Goal: Entertainment & Leisure: Consume media (video, audio)

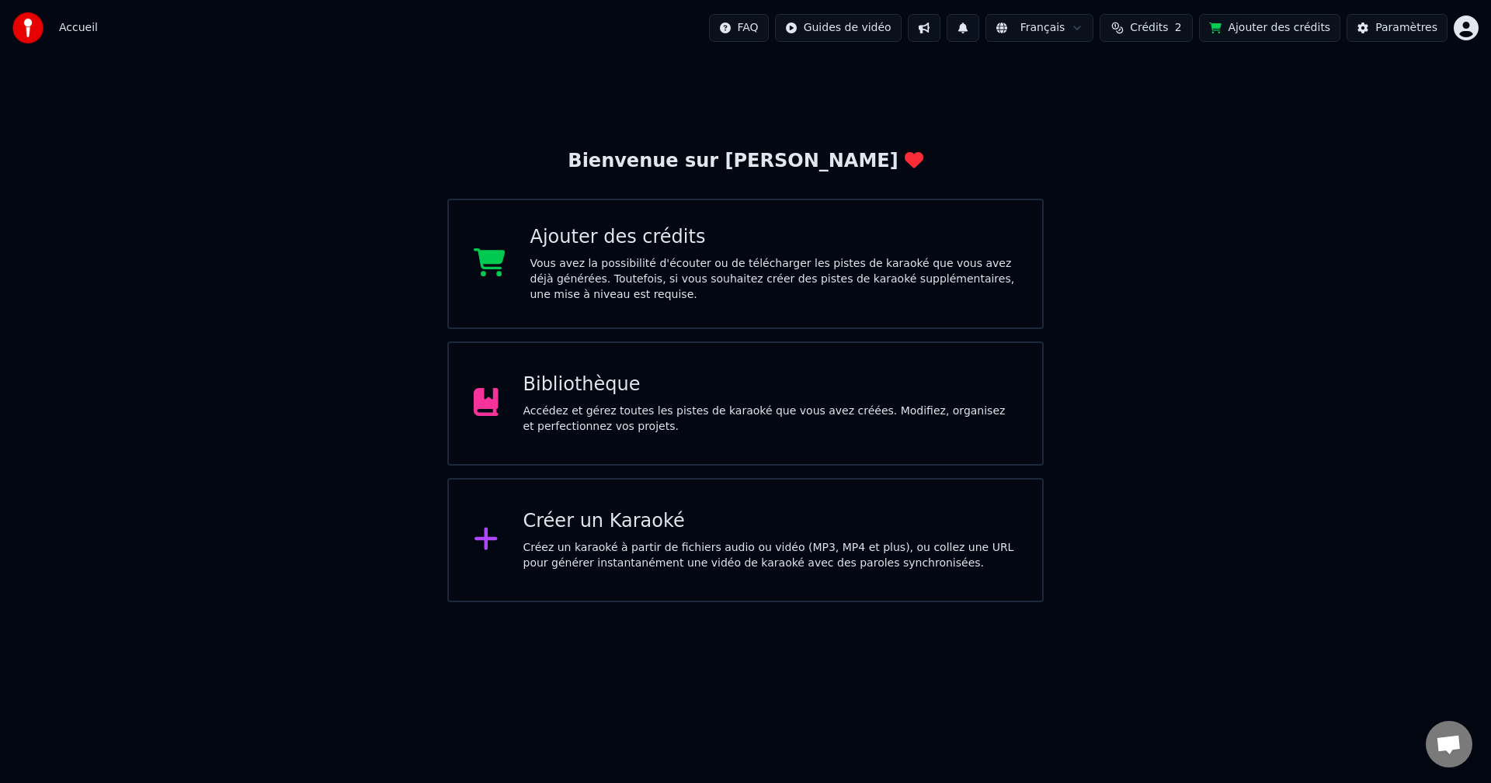
click at [767, 270] on div "Vous avez la possibilité d'écouter ou de télécharger les pistes de karaoké que …" at bounding box center [774, 279] width 488 height 47
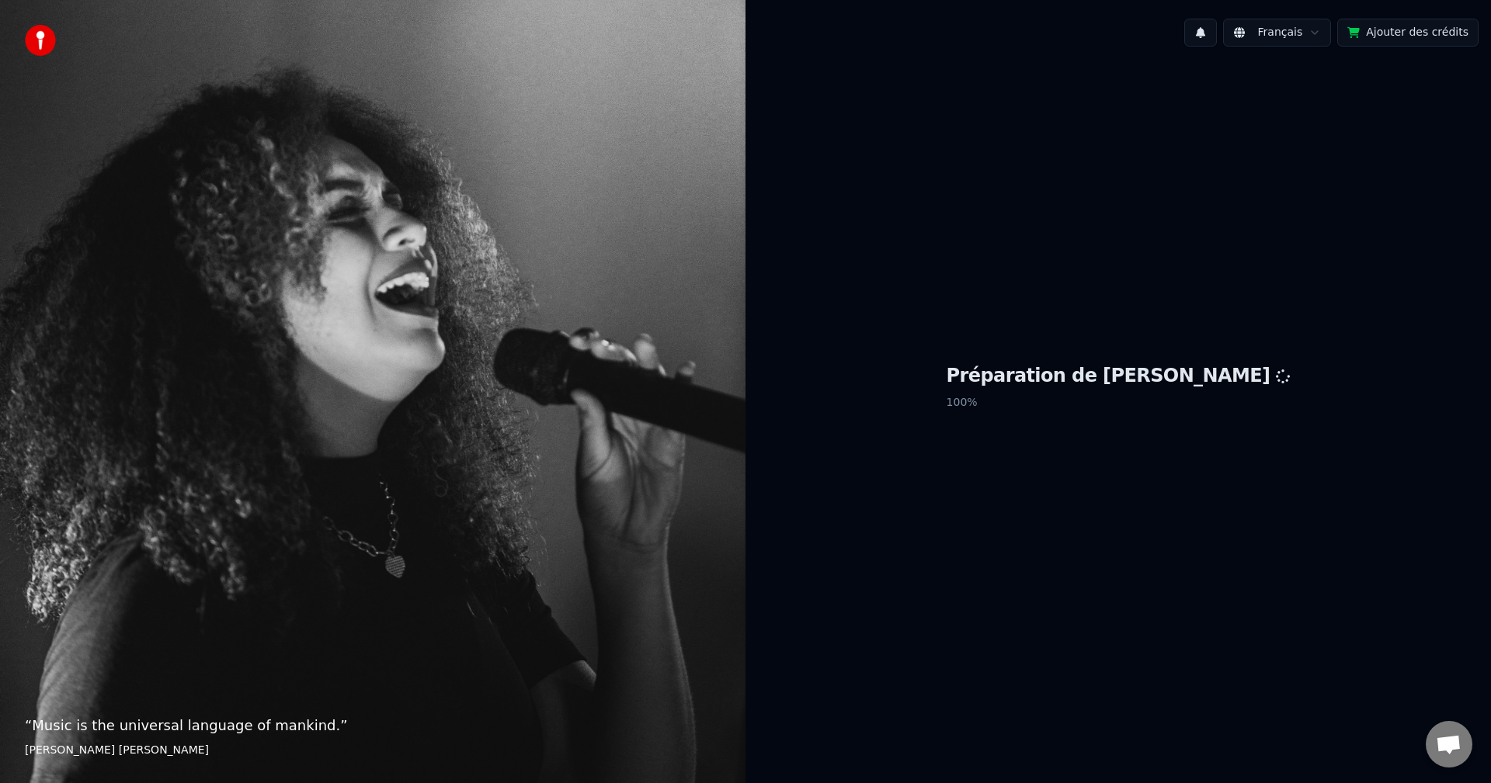
drag, startPoint x: 842, startPoint y: 317, endPoint x: 748, endPoint y: 349, distance: 99.2
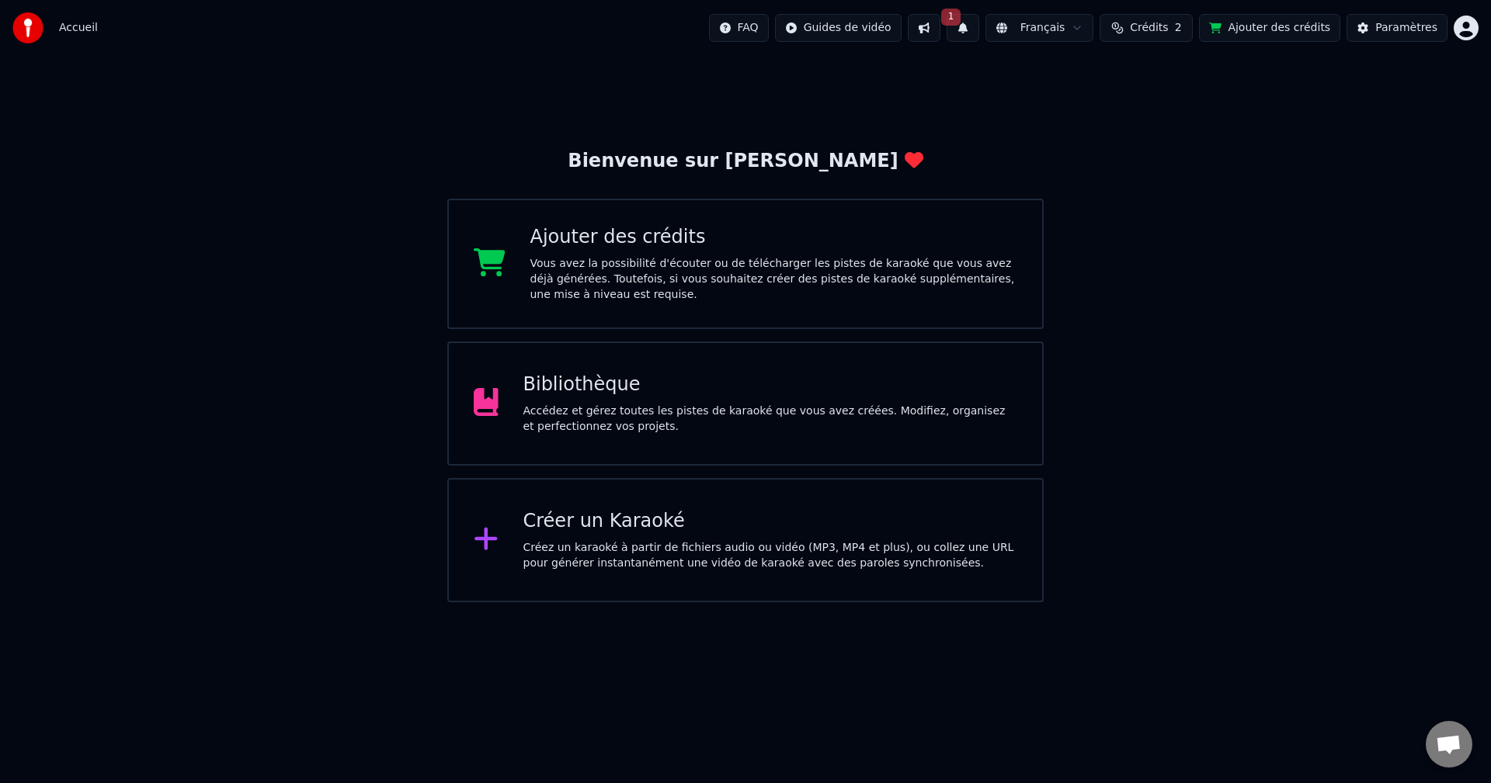
click at [687, 503] on div "Créer un Karaoké Créez un karaoké à partir de fichiers audio ou vidéo (MP3, MP4…" at bounding box center [745, 540] width 596 height 124
click at [987, 143] on html "Accueil FAQ Guides de vidéo 1 Français Crédits 2 Ajouter des crédits Paramètres…" at bounding box center [745, 301] width 1491 height 602
click at [769, 371] on div "Bibliothèque Accédez et gérez toutes les pistes de karaoké que vous avez créées…" at bounding box center [745, 404] width 596 height 124
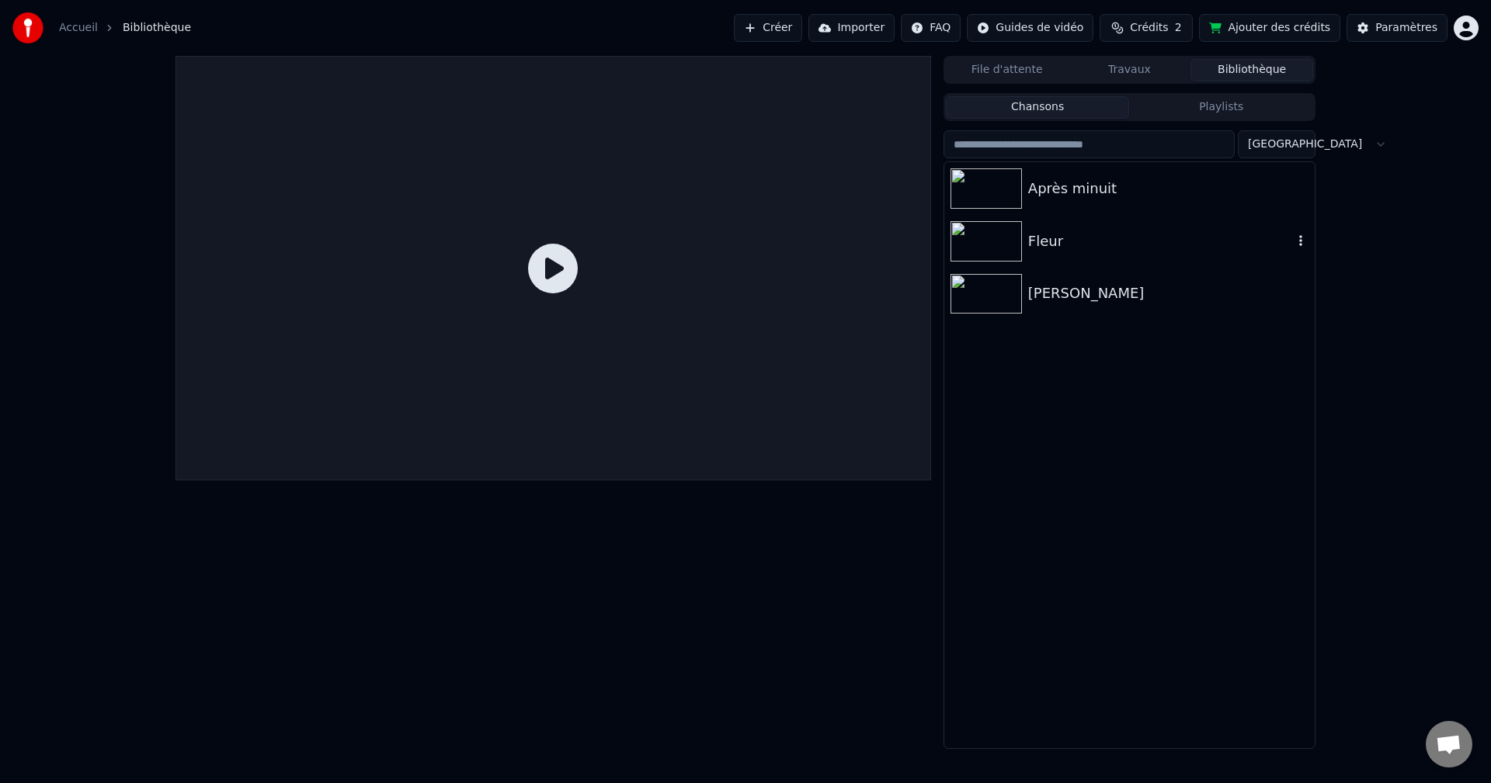
click at [982, 225] on img at bounding box center [985, 241] width 71 height 40
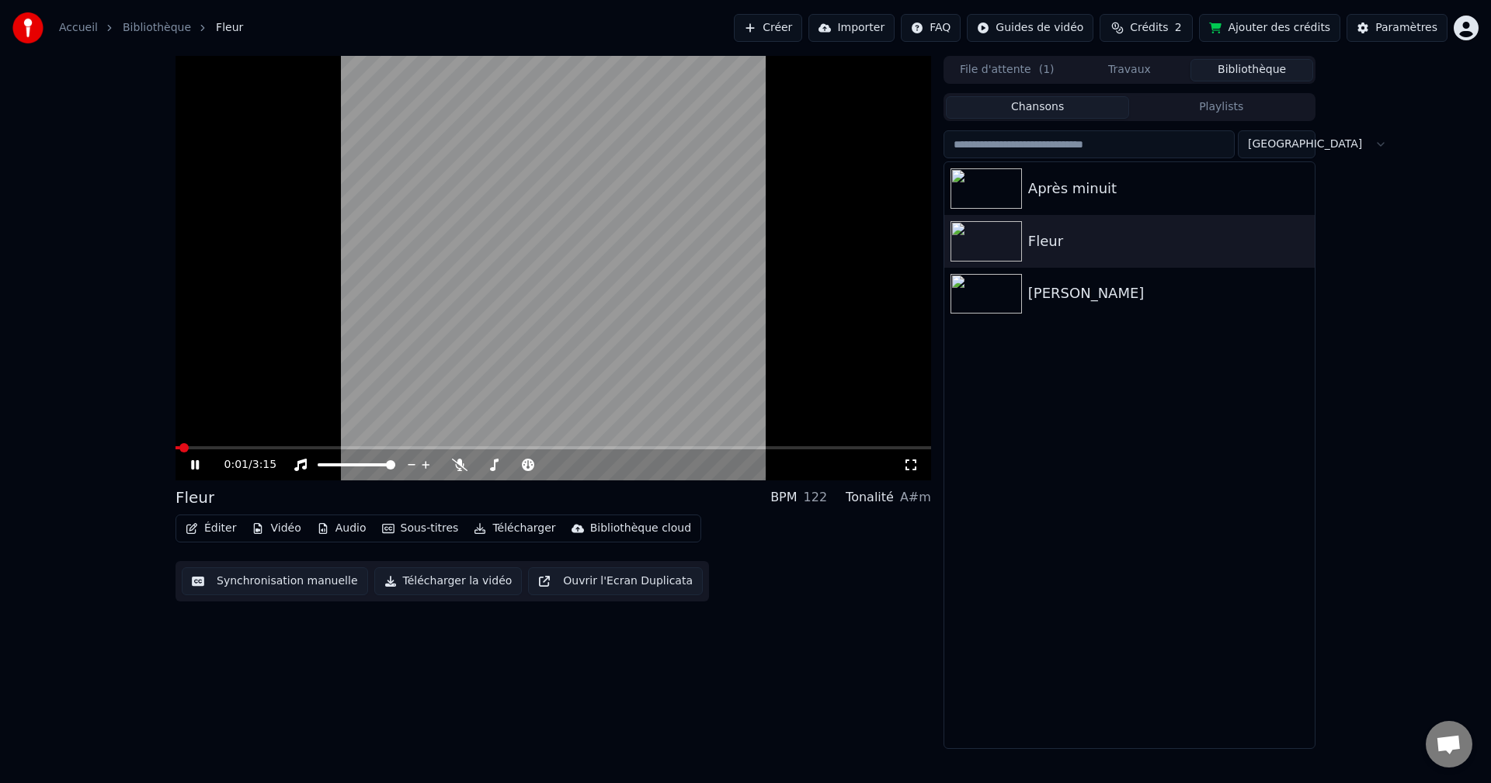
click at [907, 463] on icon at bounding box center [911, 465] width 16 height 12
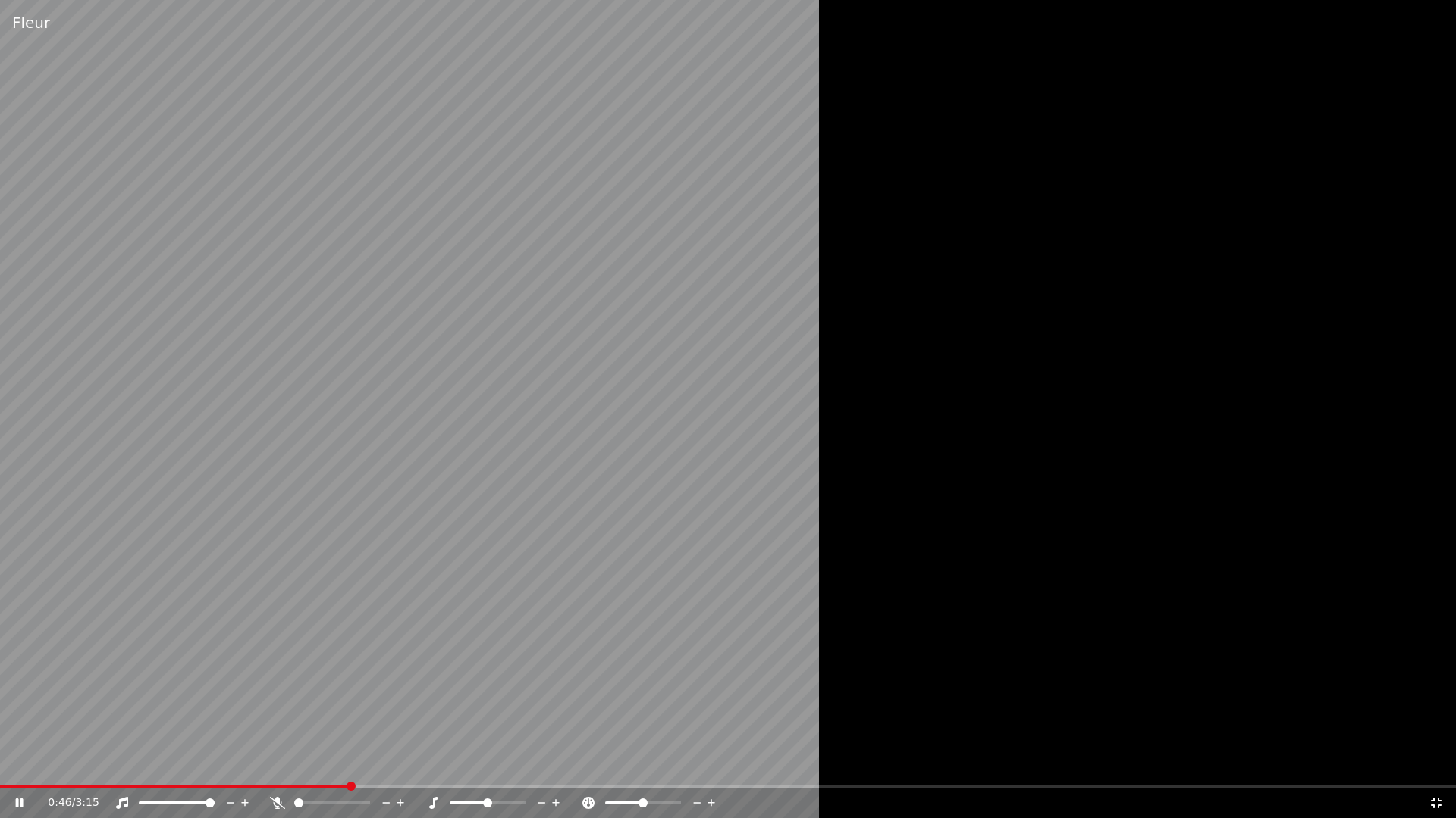
drag, startPoint x: 473, startPoint y: 798, endPoint x: 466, endPoint y: 805, distance: 9.9
click at [466, 764] on div at bounding box center [501, 803] width 122 height 16
click at [463, 764] on div at bounding box center [501, 803] width 122 height 16
click at [459, 764] on div at bounding box center [501, 803] width 122 height 16
click at [469, 764] on span at bounding box center [458, 802] width 19 height 3
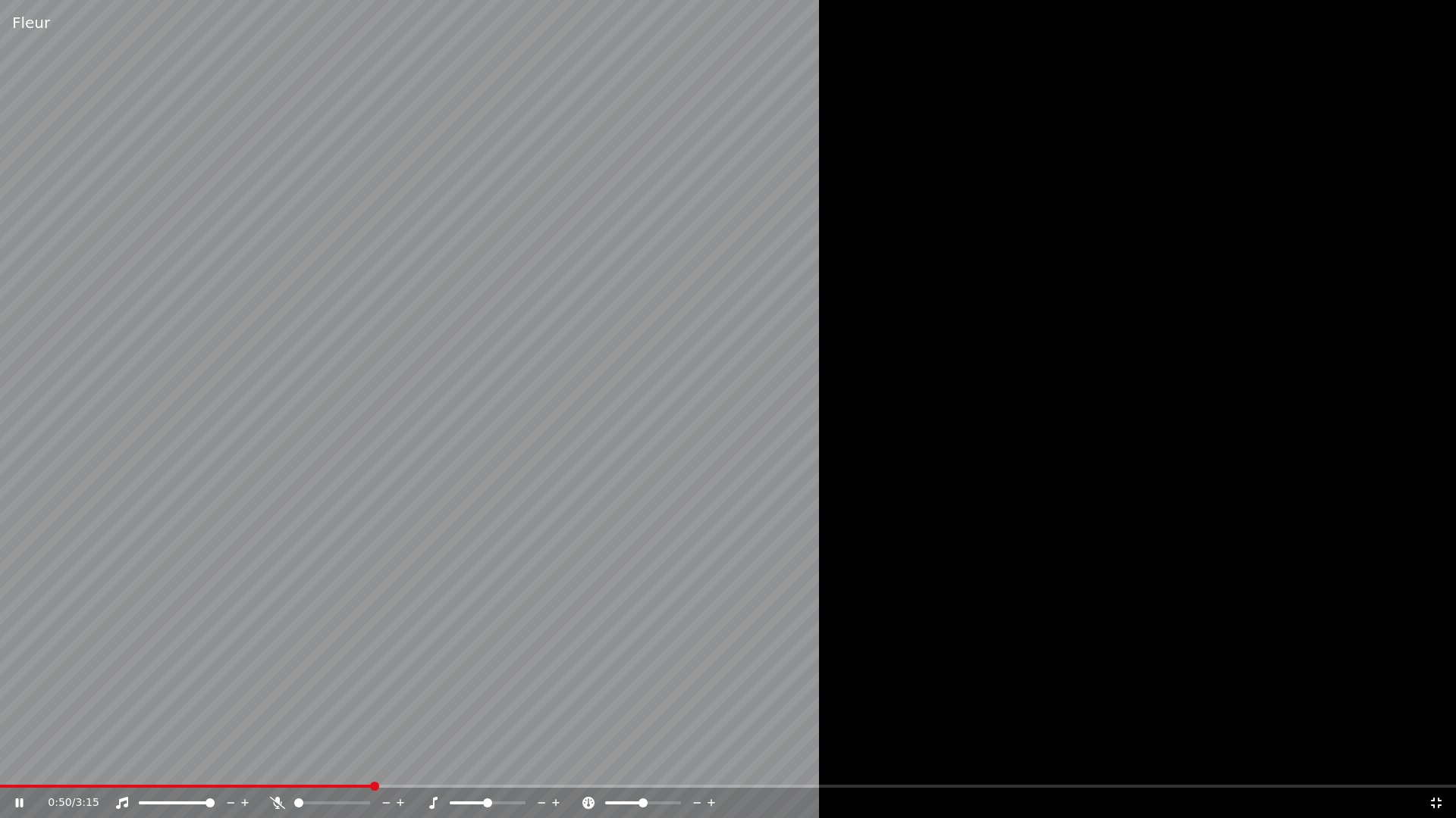
click at [486, 764] on span at bounding box center [487, 802] width 76 height 3
drag, startPoint x: 491, startPoint y: 808, endPoint x: 483, endPoint y: 808, distance: 8.0
click at [483, 764] on div at bounding box center [501, 803] width 122 height 16
click at [477, 764] on div at bounding box center [501, 803] width 122 height 16
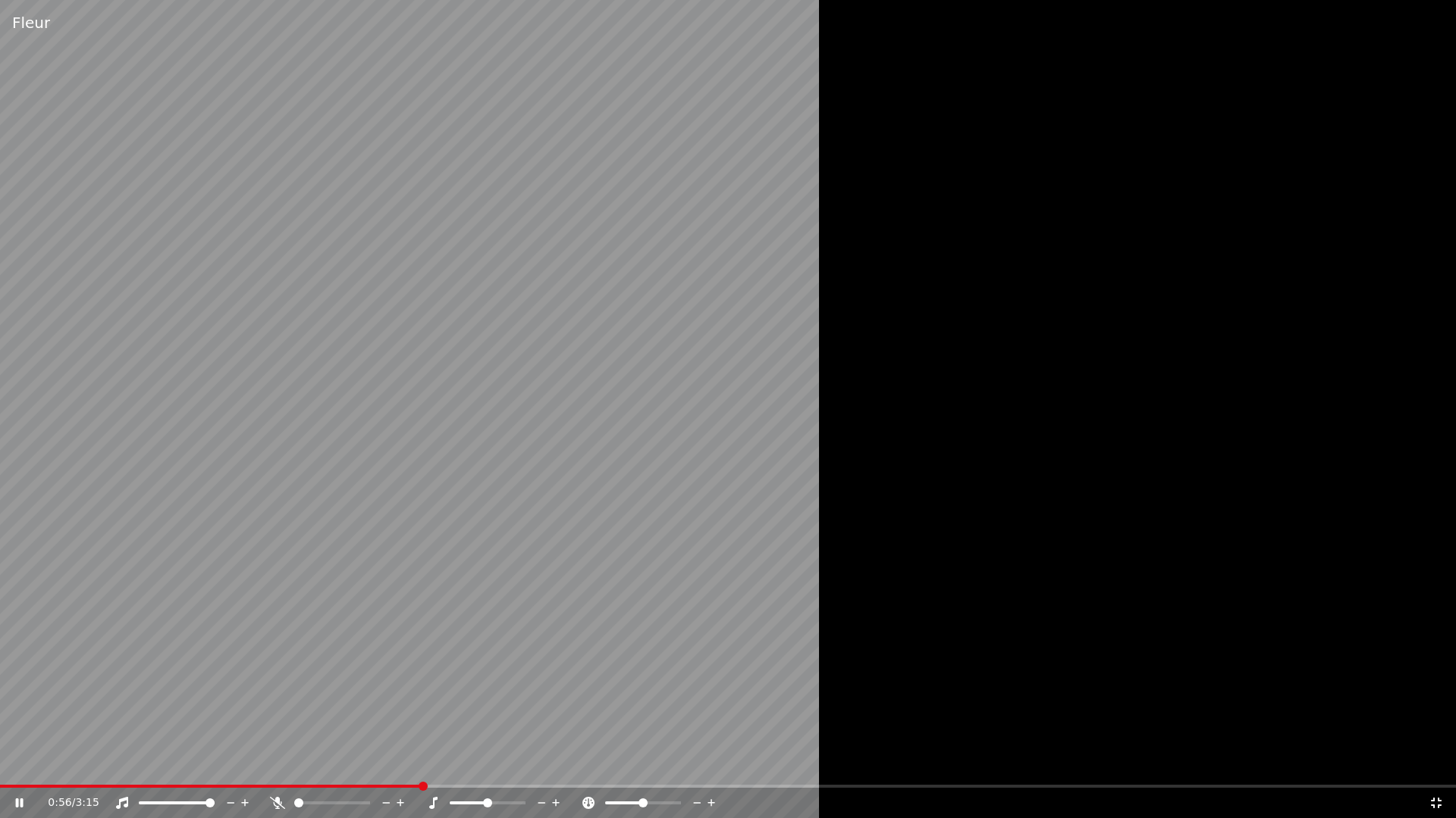
click at [477, 764] on div at bounding box center [501, 803] width 122 height 16
click at [469, 764] on span at bounding box center [458, 802] width 19 height 3
click at [629, 764] on div at bounding box center [656, 803] width 122 height 16
drag, startPoint x: 630, startPoint y: 805, endPoint x: 622, endPoint y: 802, distance: 8.5
click at [624, 764] on div at bounding box center [656, 803] width 122 height 16
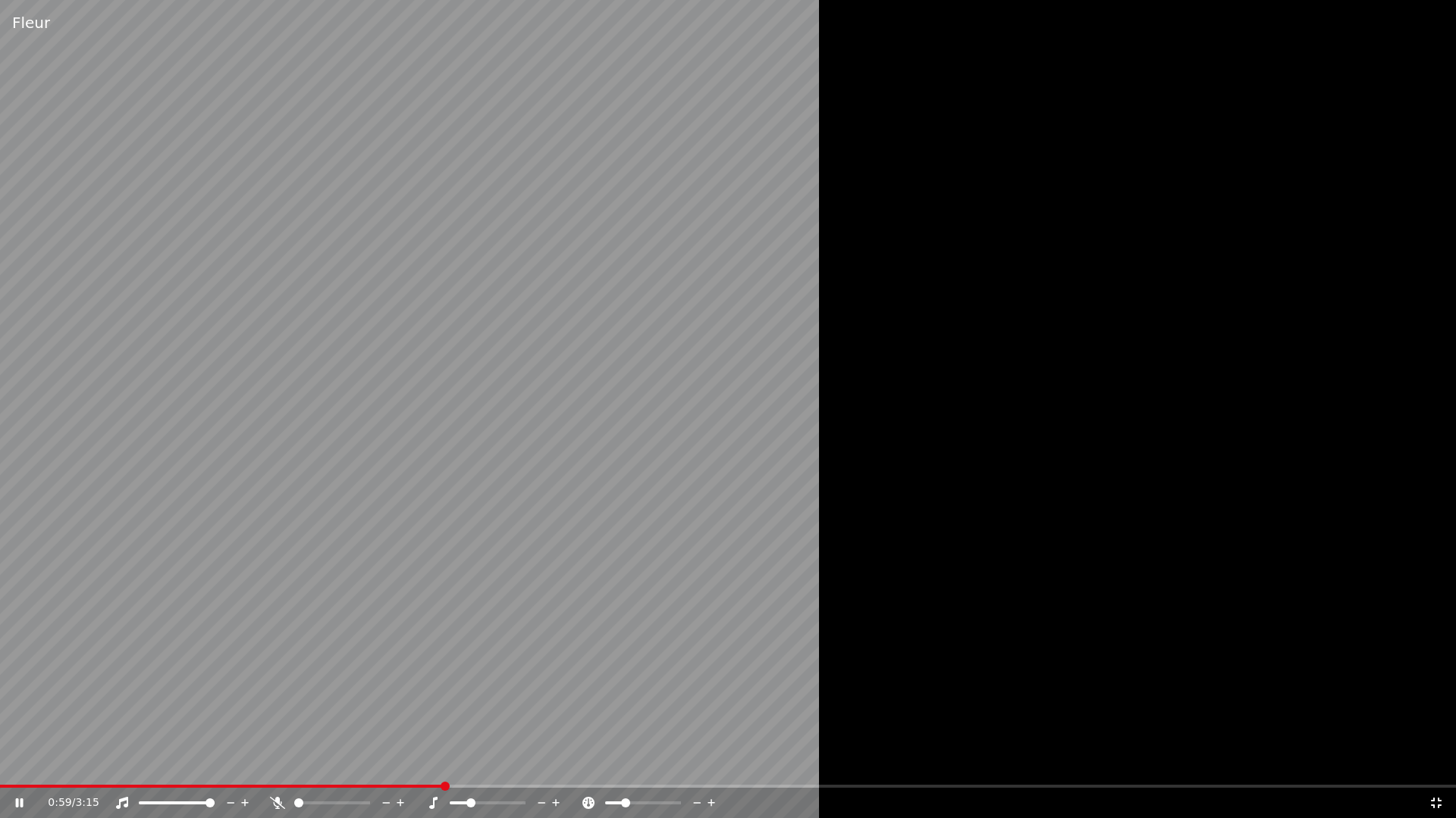
click at [620, 764] on span at bounding box center [614, 802] width 18 height 3
click at [488, 764] on div at bounding box center [501, 803] width 122 height 16
click at [486, 764] on span at bounding box center [487, 802] width 76 height 3
click at [616, 764] on span at bounding box center [611, 802] width 12 height 3
click at [710, 764] on icon at bounding box center [711, 803] width 15 height 16
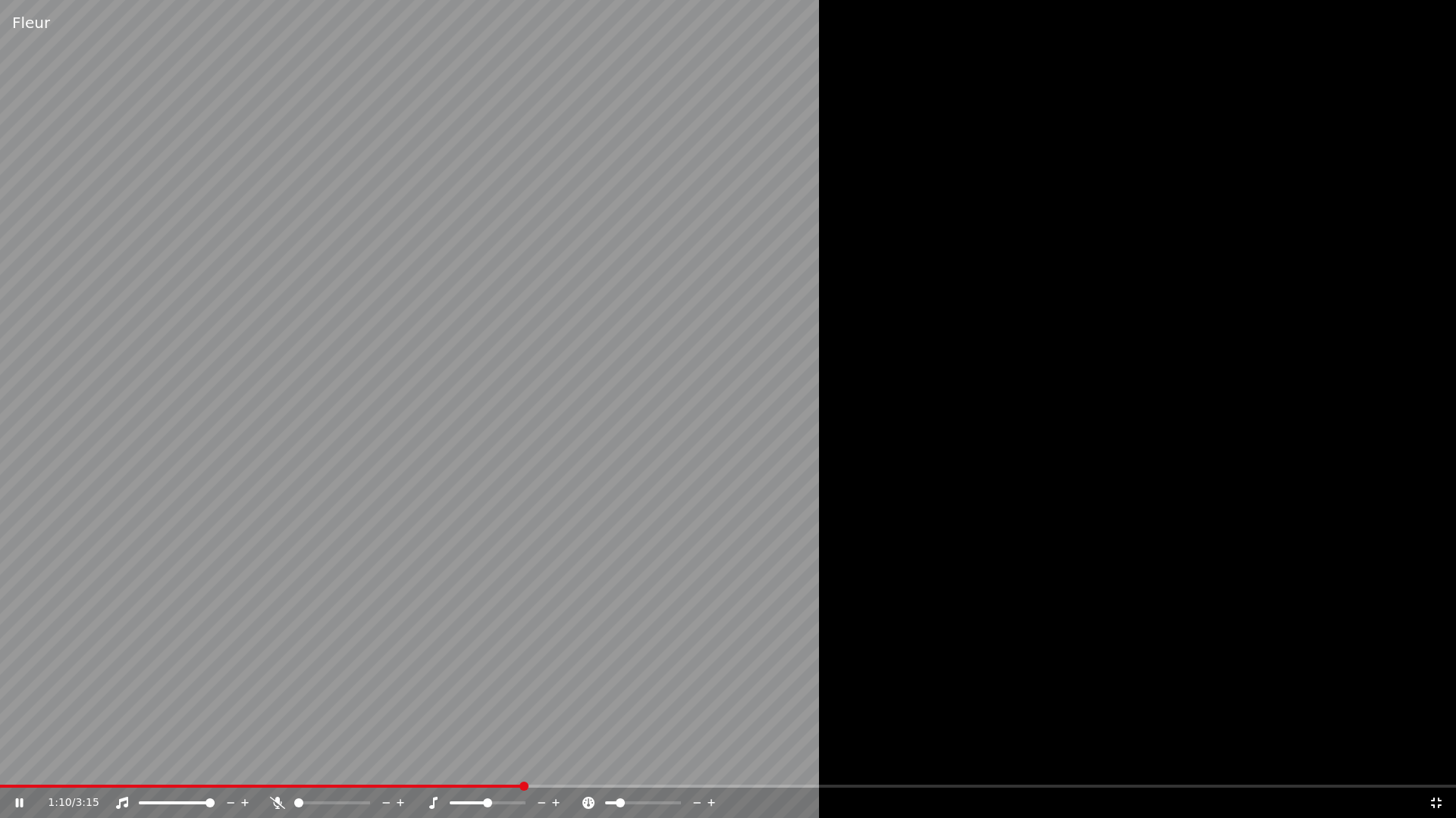
click at [711, 764] on icon at bounding box center [711, 803] width 8 height 8
click at [721, 764] on div "1:14 / 3:15" at bounding box center [738, 803] width 1381 height 16
click at [715, 764] on icon at bounding box center [711, 803] width 15 height 16
click at [714, 764] on icon at bounding box center [711, 803] width 8 height 8
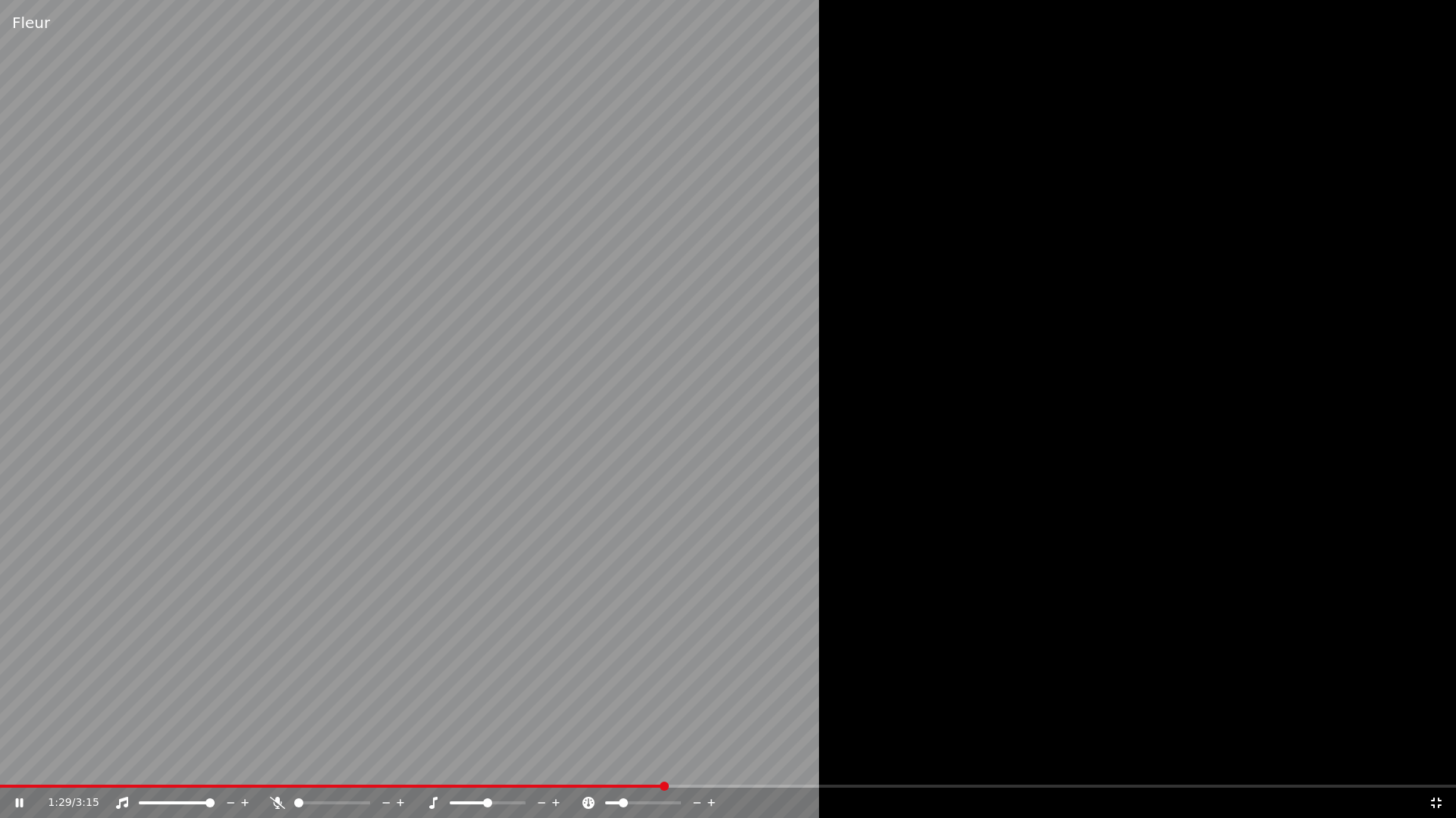
click at [709, 764] on icon at bounding box center [711, 803] width 15 height 16
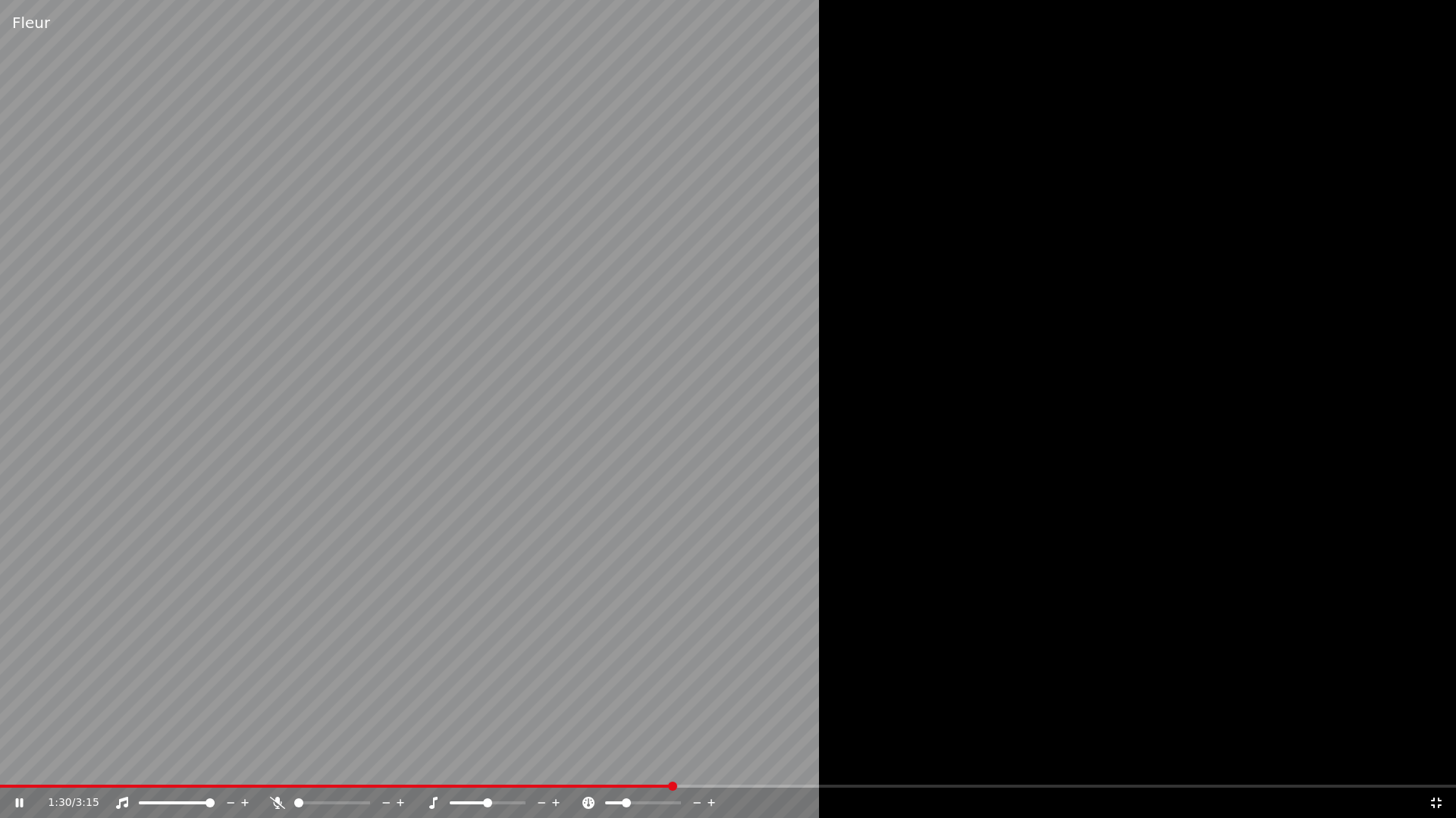
click at [706, 764] on icon at bounding box center [711, 803] width 15 height 16
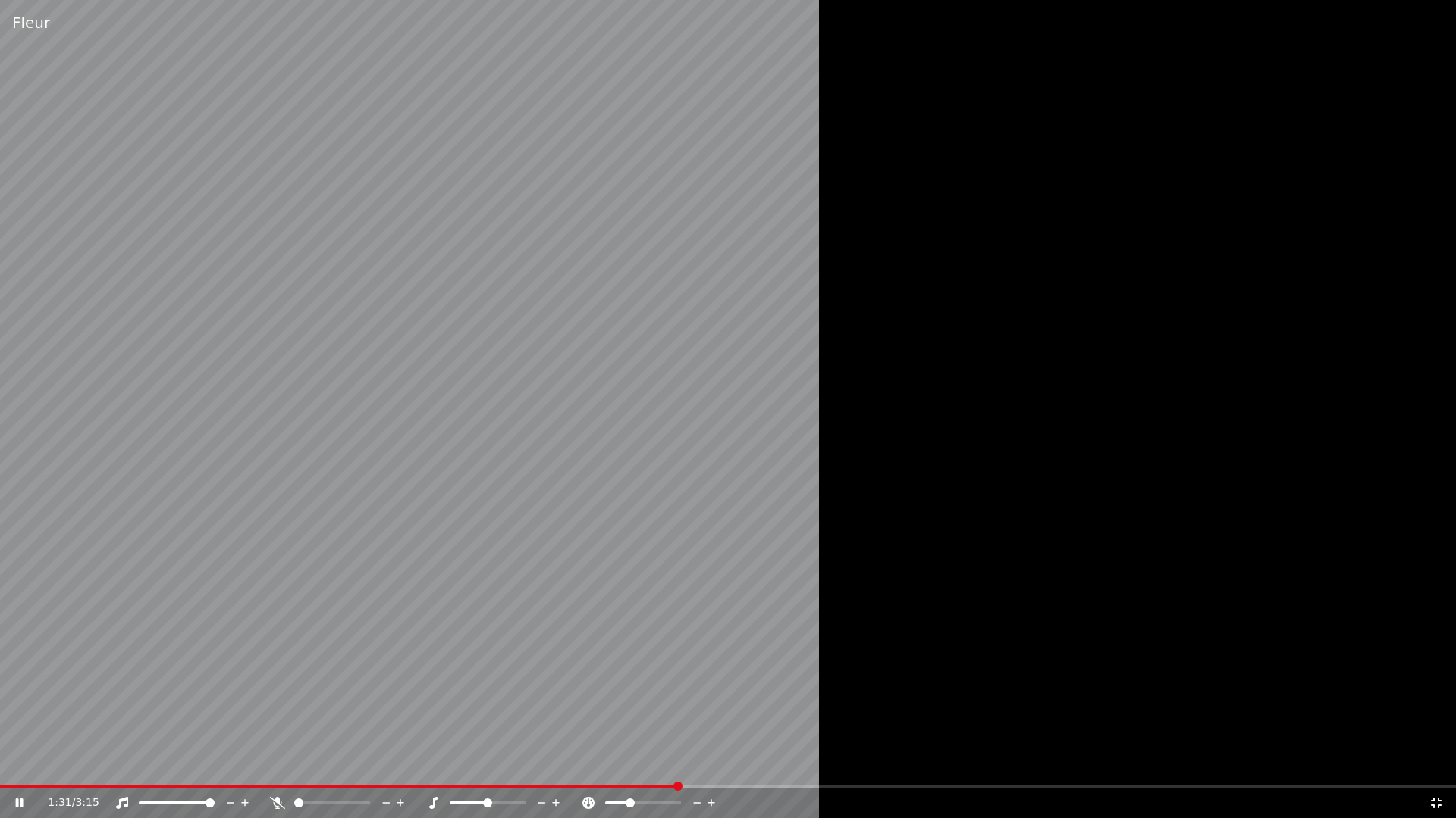
click at [706, 764] on icon at bounding box center [711, 803] width 15 height 16
click at [707, 764] on icon at bounding box center [711, 803] width 15 height 16
click at [706, 764] on icon at bounding box center [711, 803] width 15 height 16
click at [717, 764] on icon at bounding box center [711, 803] width 15 height 16
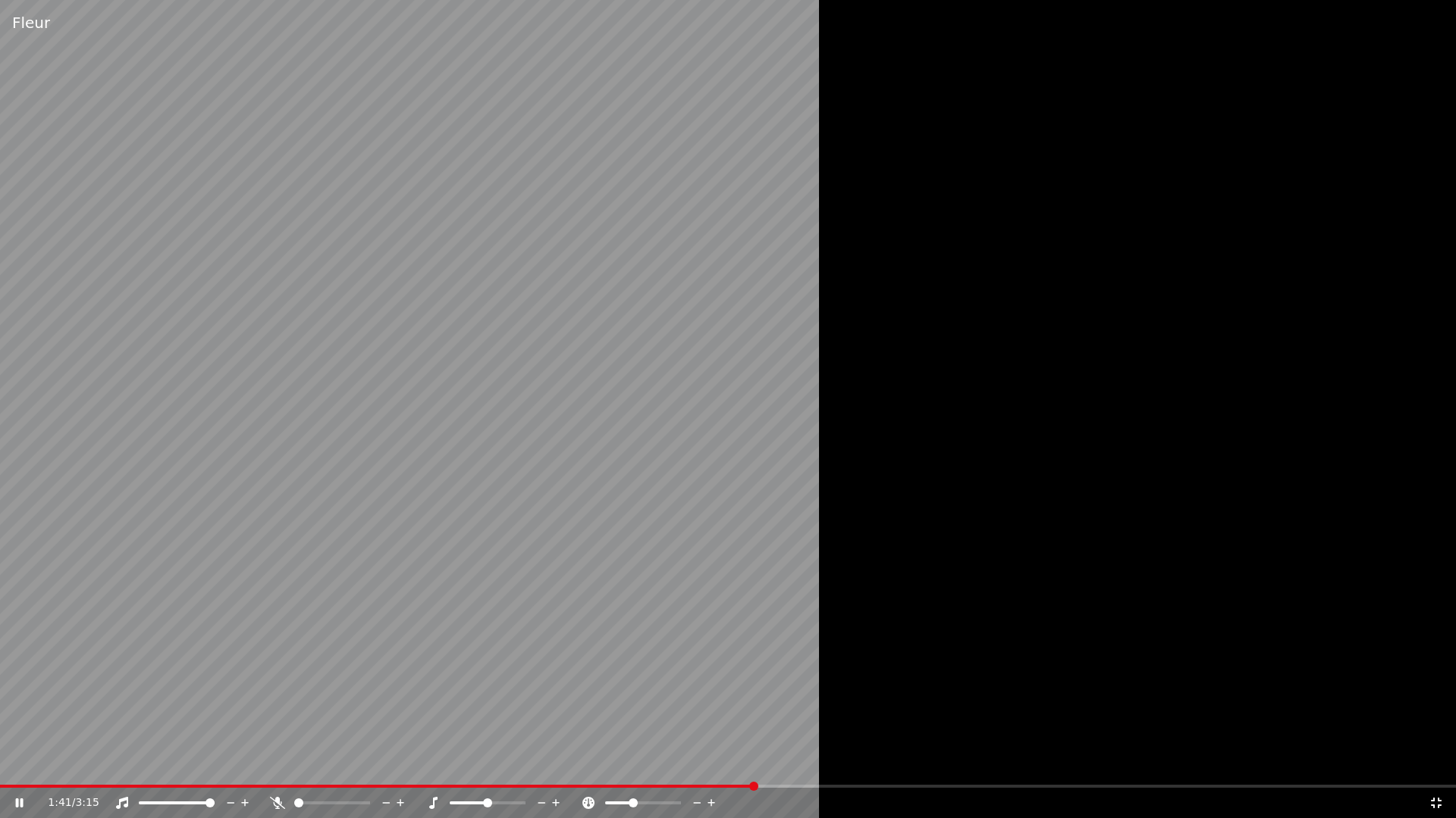
click at [712, 764] on icon at bounding box center [711, 803] width 15 height 16
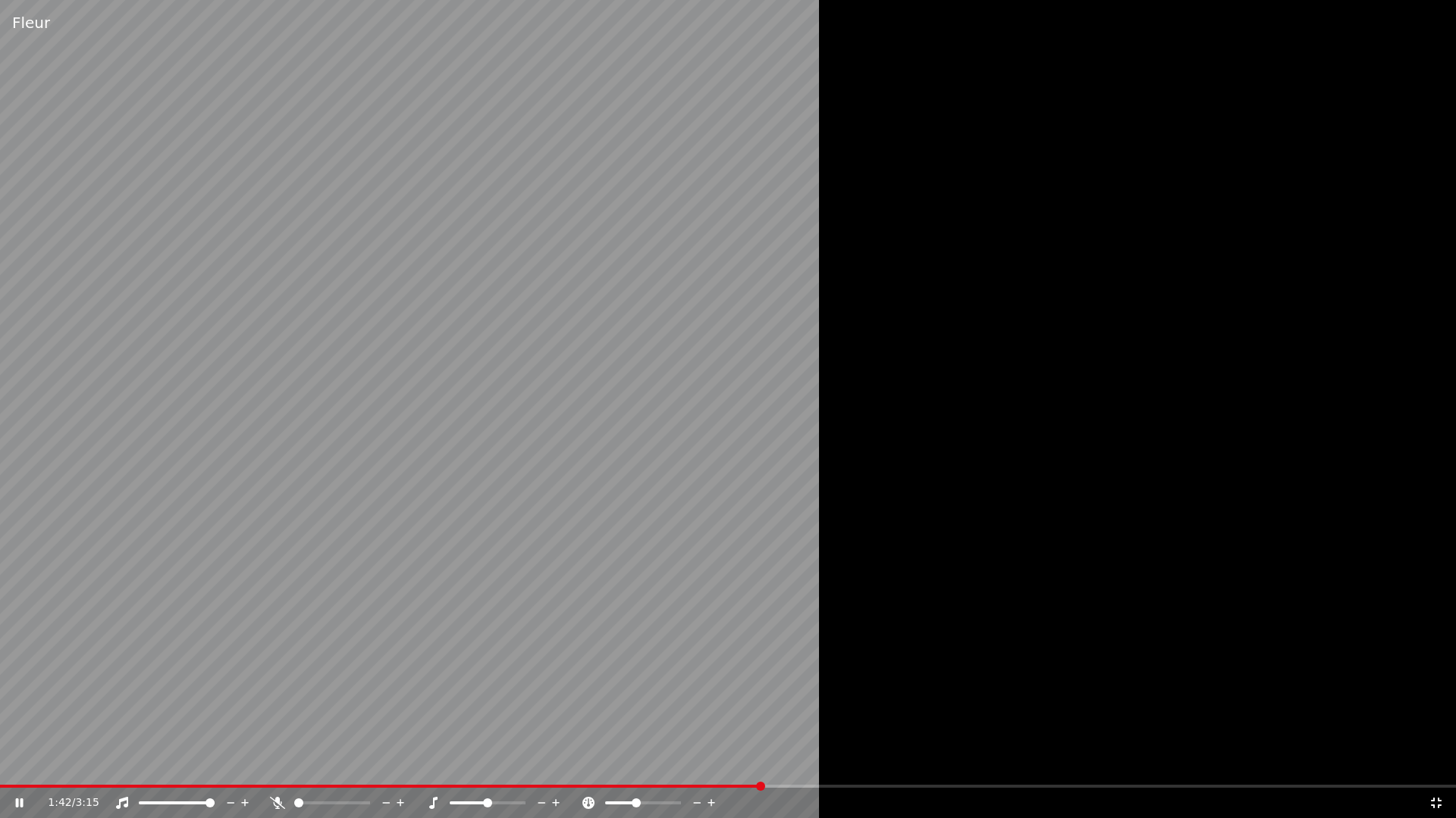
click at [712, 764] on icon at bounding box center [711, 803] width 15 height 16
click at [704, 764] on icon at bounding box center [711, 803] width 15 height 16
click at [709, 764] on icon at bounding box center [711, 803] width 15 height 16
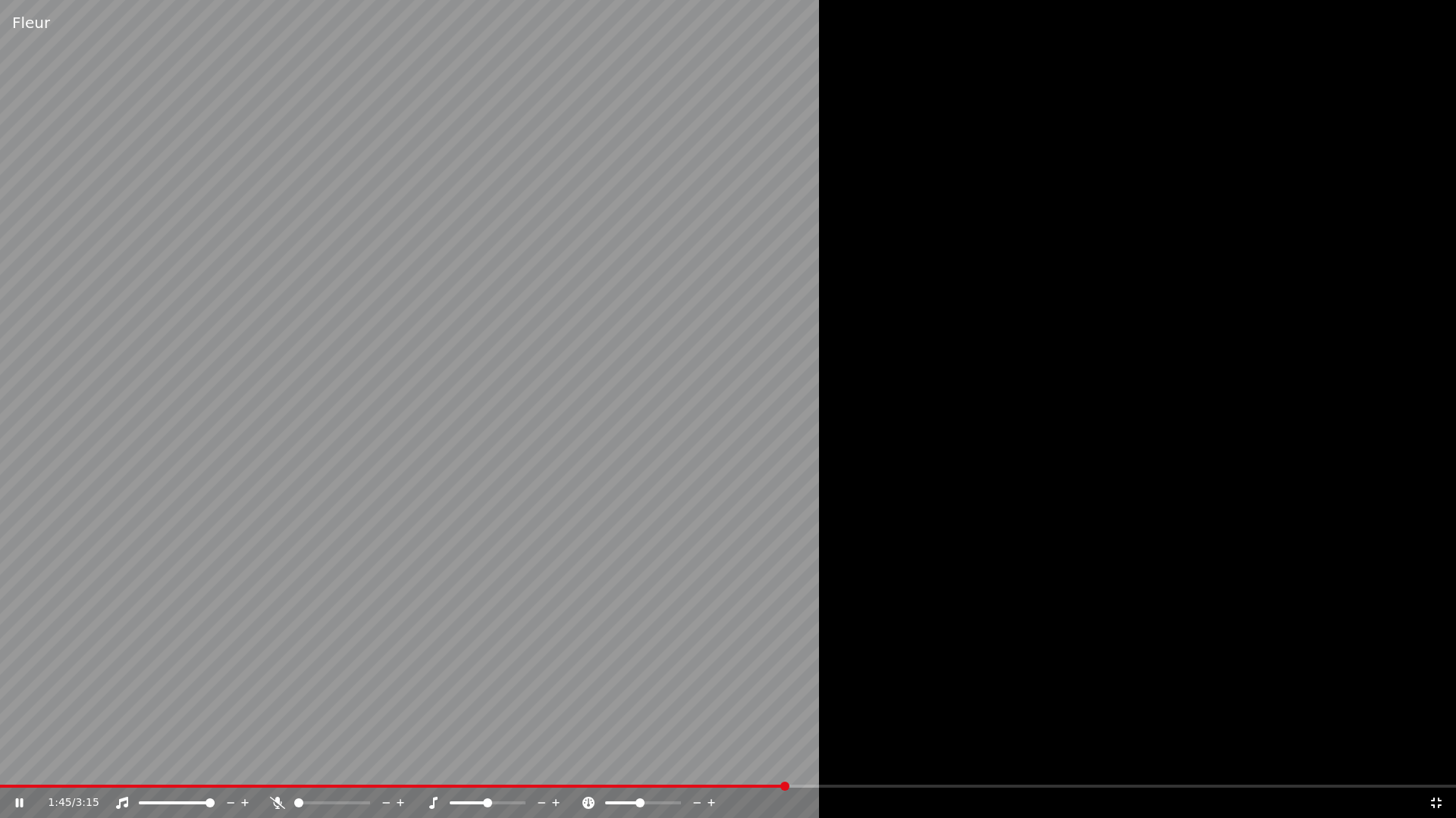
click at [329, 764] on div at bounding box center [346, 803] width 122 height 16
click at [330, 764] on span at bounding box center [332, 802] width 76 height 3
click at [708, 764] on icon at bounding box center [711, 803] width 15 height 16
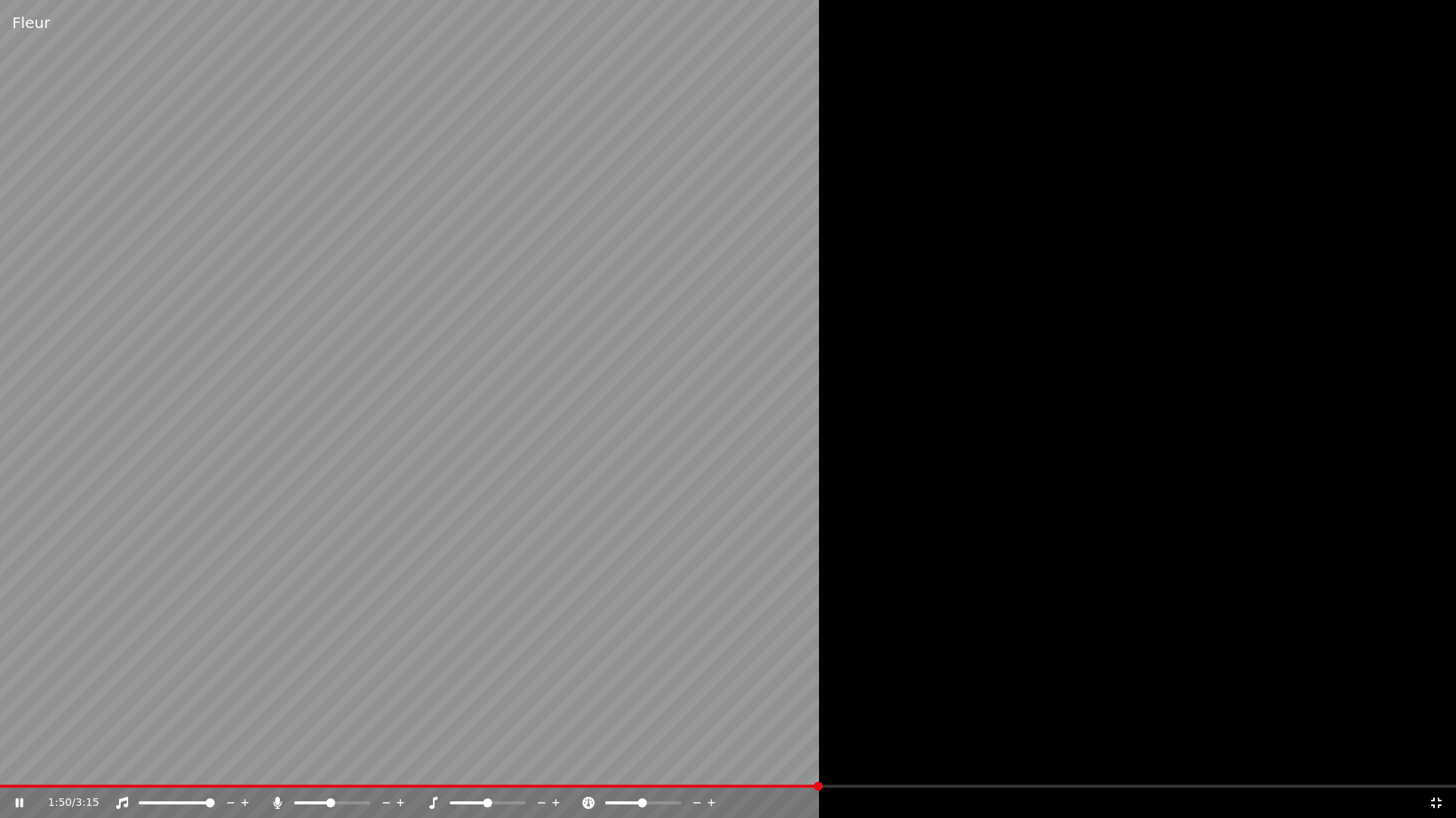
click at [708, 764] on icon at bounding box center [711, 803] width 15 height 16
click at [699, 764] on icon at bounding box center [696, 803] width 15 height 16
click at [686, 764] on div at bounding box center [656, 803] width 122 height 16
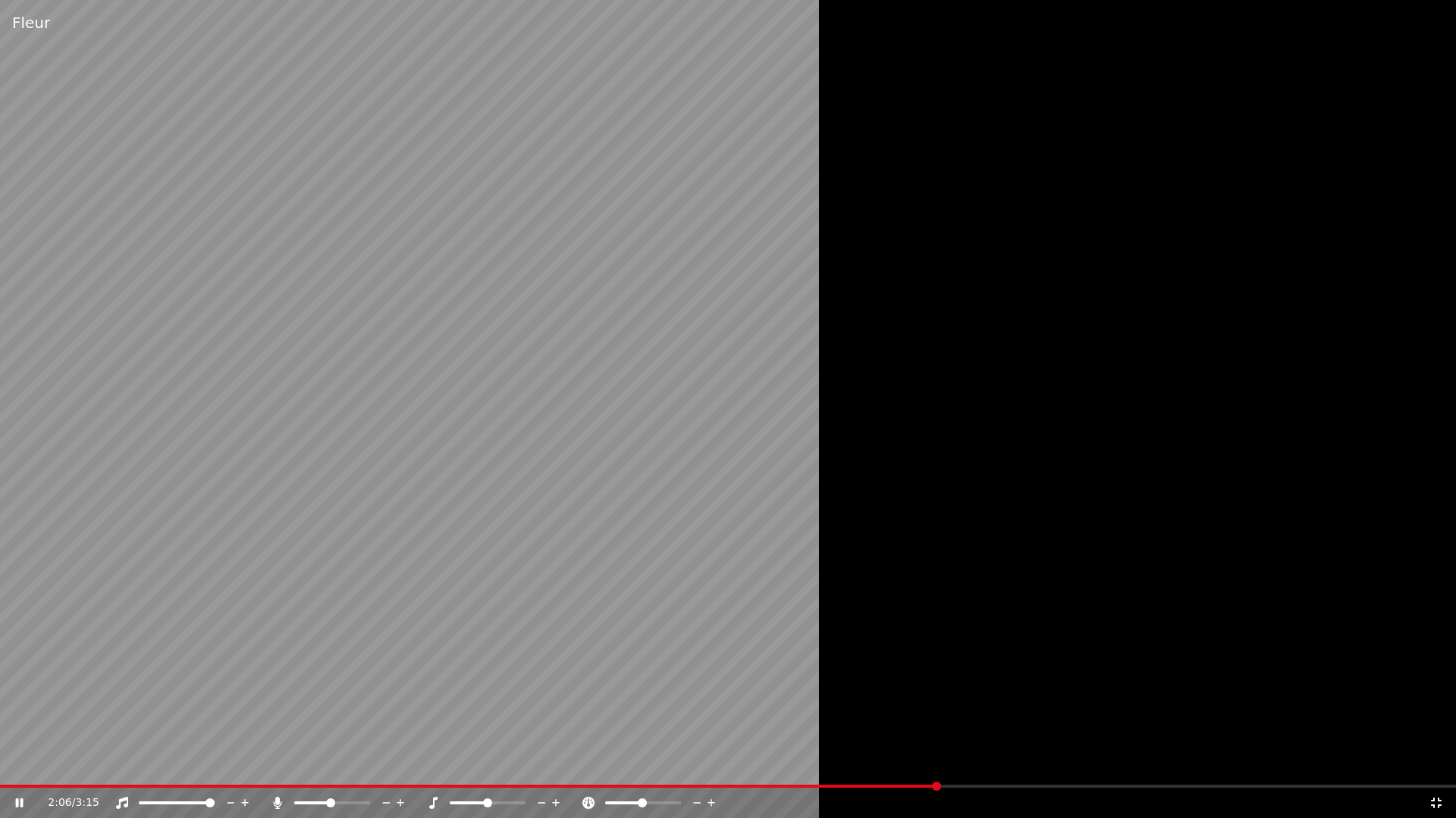
click at [686, 764] on div at bounding box center [656, 803] width 122 height 16
click at [29, 764] on icon at bounding box center [29, 803] width 35 height 12
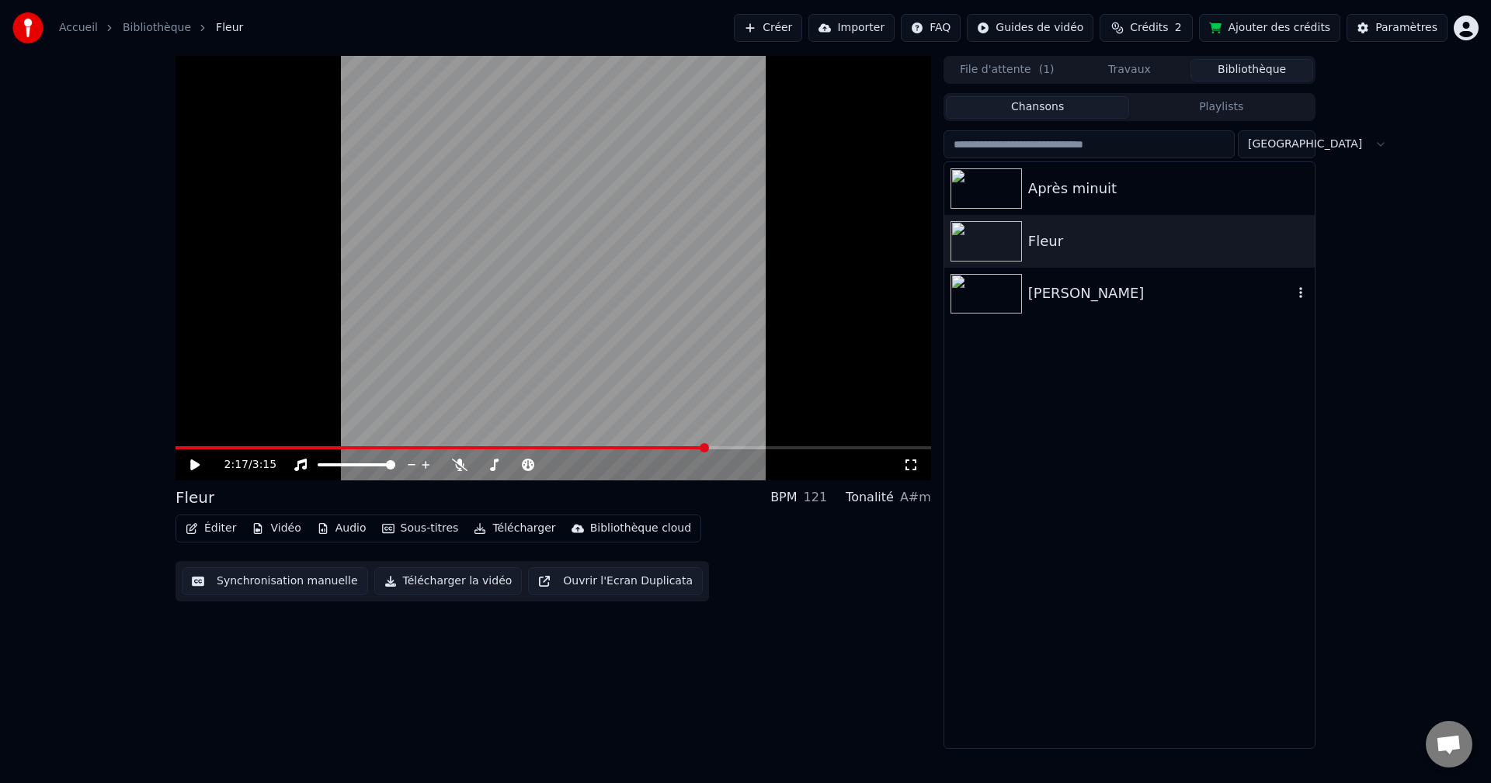
click at [1058, 293] on div "[PERSON_NAME]" at bounding box center [1160, 294] width 265 height 22
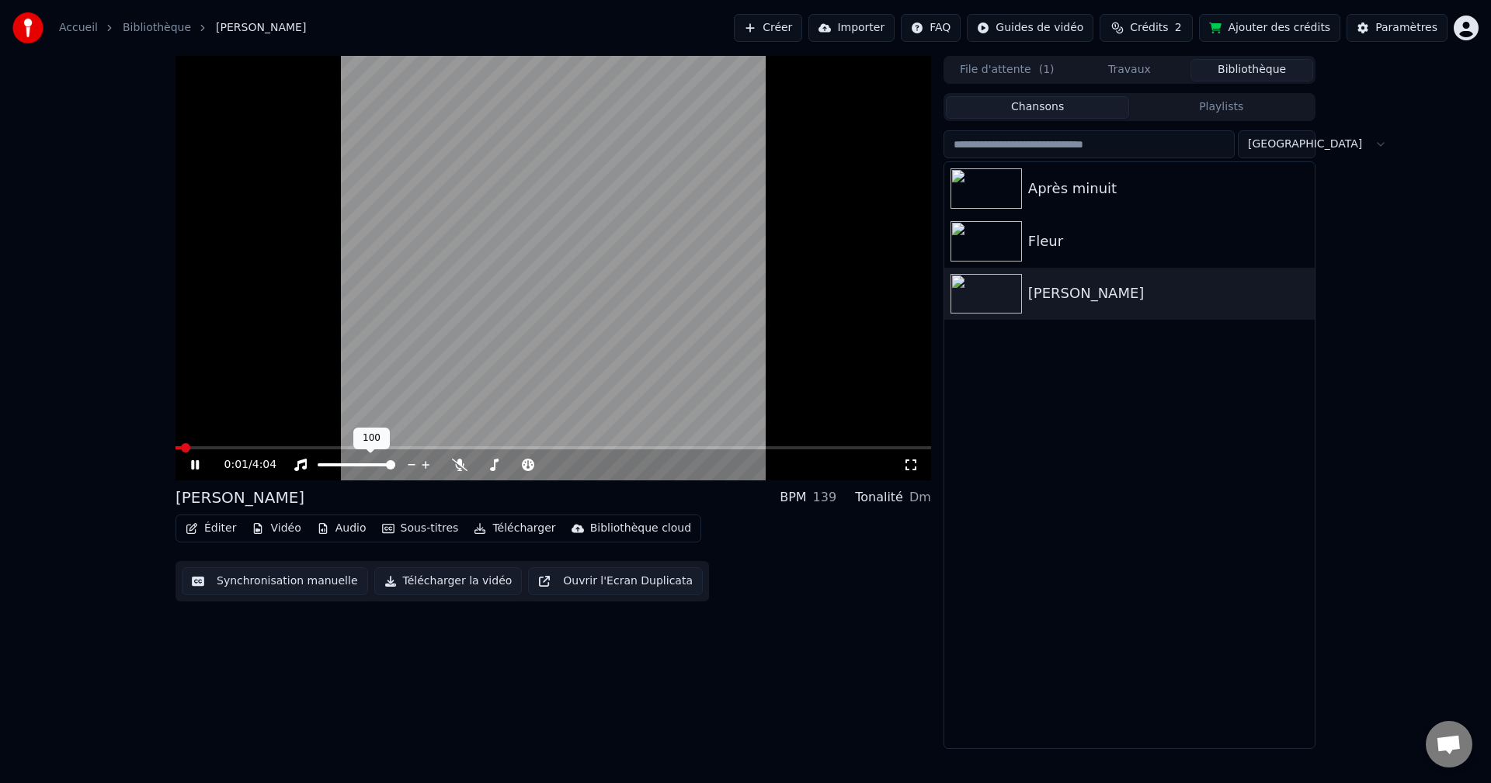
click at [299, 469] on div at bounding box center [363, 465] width 141 height 16
click at [318, 463] on span at bounding box center [318, 464] width 0 height 3
click at [620, 254] on video at bounding box center [552, 268] width 755 height 425
drag, startPoint x: 195, startPoint y: 444, endPoint x: 164, endPoint y: 448, distance: 31.3
click at [153, 445] on div "0:12 / 4:04 [PERSON_NAME] BPM 139 Tonalité Dm Éditer Vidéo Audio Sous-titres Té…" at bounding box center [745, 402] width 1491 height 693
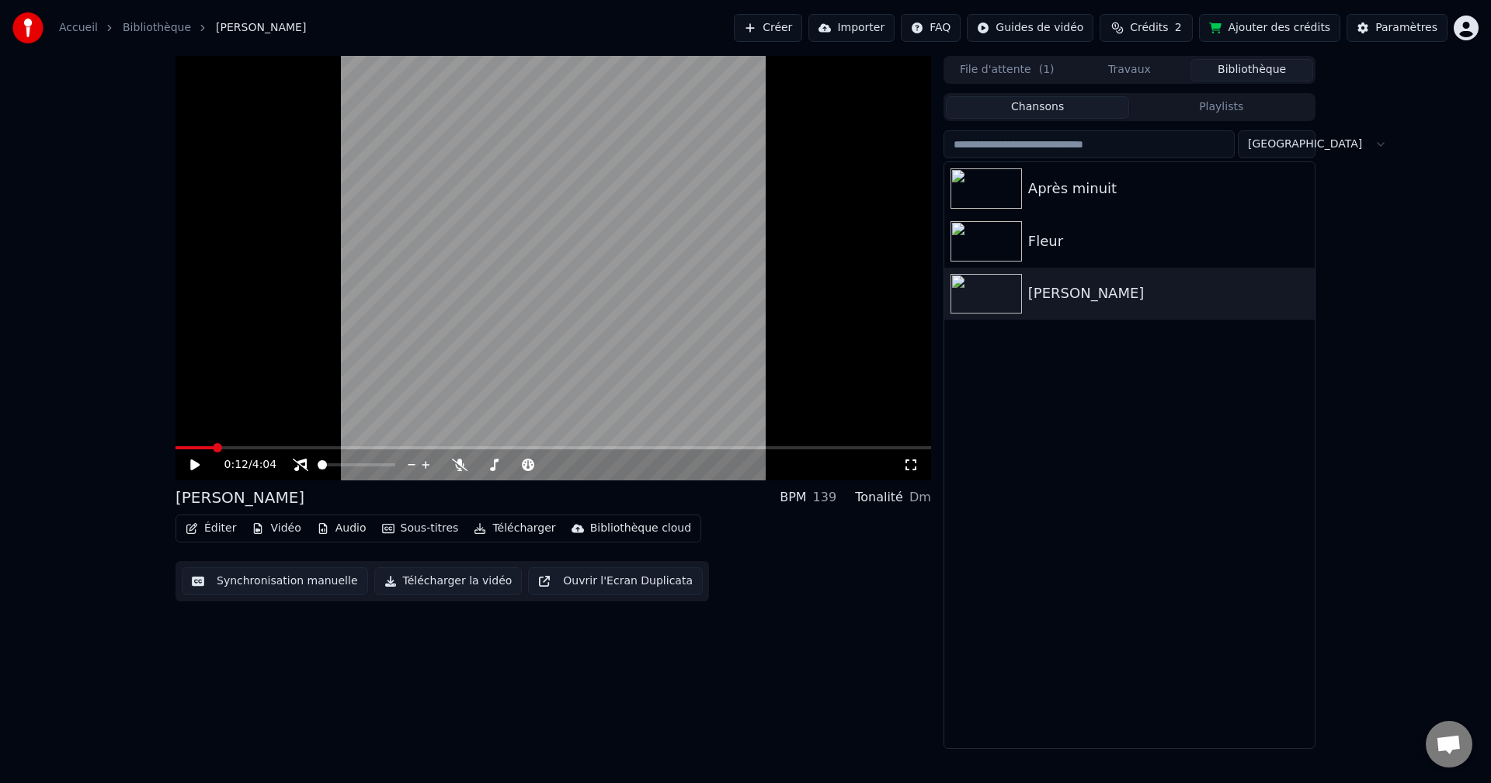
drag, startPoint x: 181, startPoint y: 454, endPoint x: 157, endPoint y: 449, distance: 24.7
click at [154, 448] on div "0:12 / 4:04 [PERSON_NAME] BPM 139 Tonalité Dm Éditer Vidéo Audio Sous-titres Té…" at bounding box center [745, 402] width 1491 height 693
click at [175, 446] on span at bounding box center [175, 447] width 0 height 3
